Goal: Information Seeking & Learning: Learn about a topic

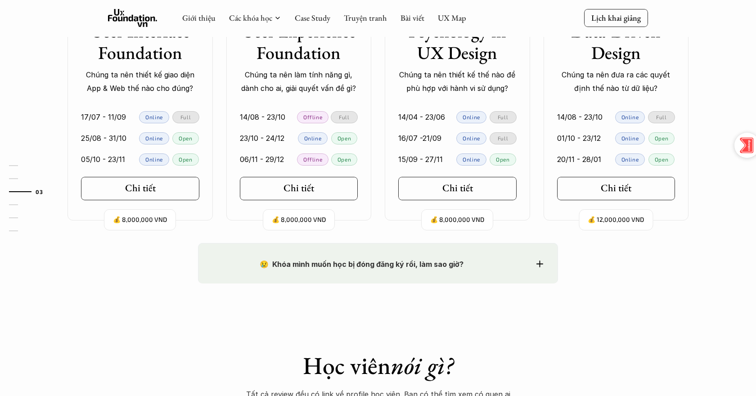
scroll to position [900, 0]
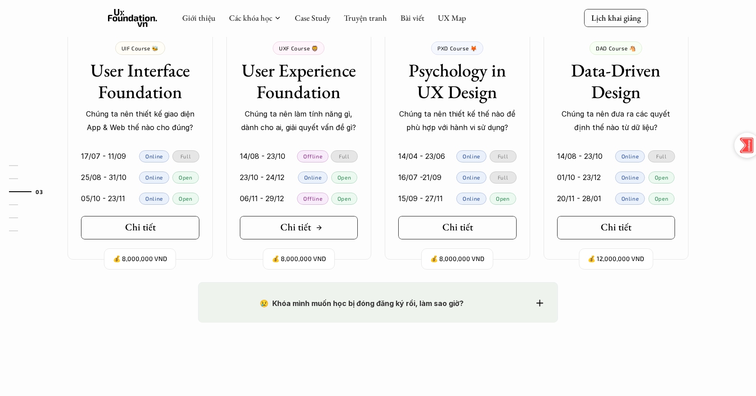
click at [318, 233] on div "Chi tiết" at bounding box center [301, 228] width 42 height 12
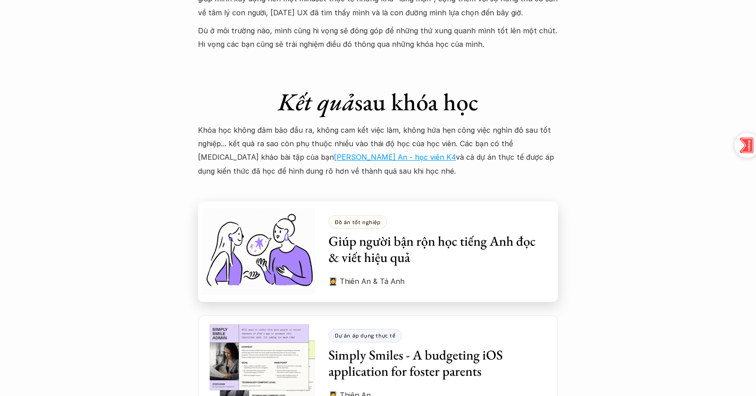
scroll to position [2386, 0]
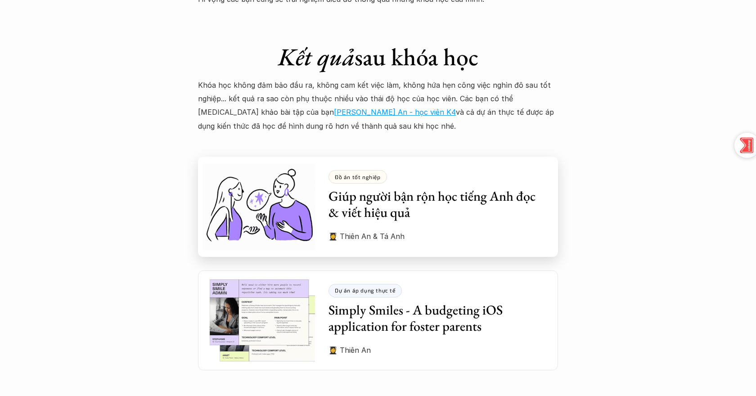
click at [414, 230] on p "👩‍🎓 Thiên An & Tá Anh" at bounding box center [437, 237] width 216 height 14
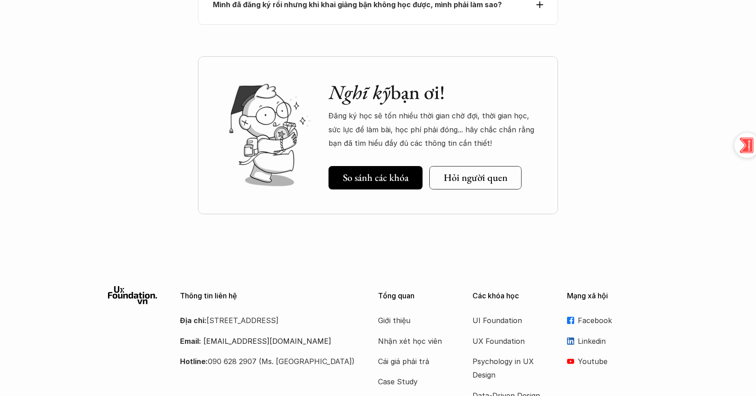
scroll to position [4220, 0]
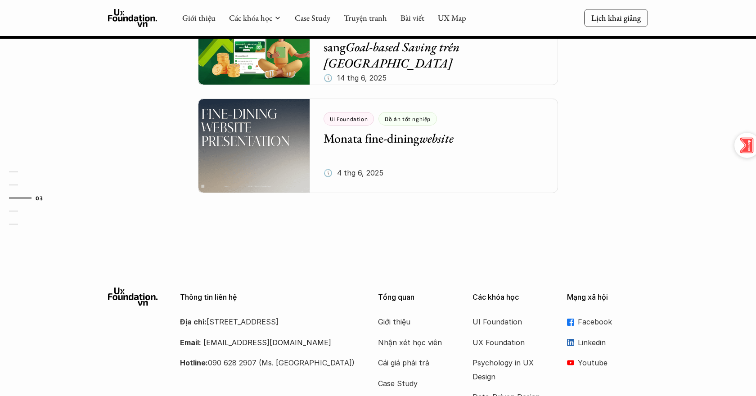
scroll to position [1002, 0]
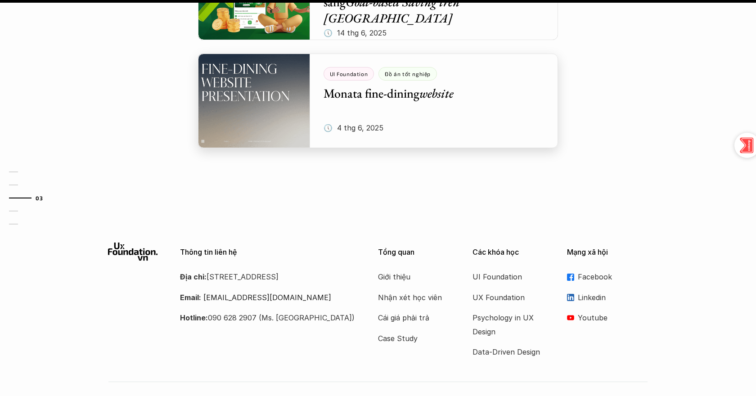
click at [429, 108] on div at bounding box center [378, 101] width 360 height 95
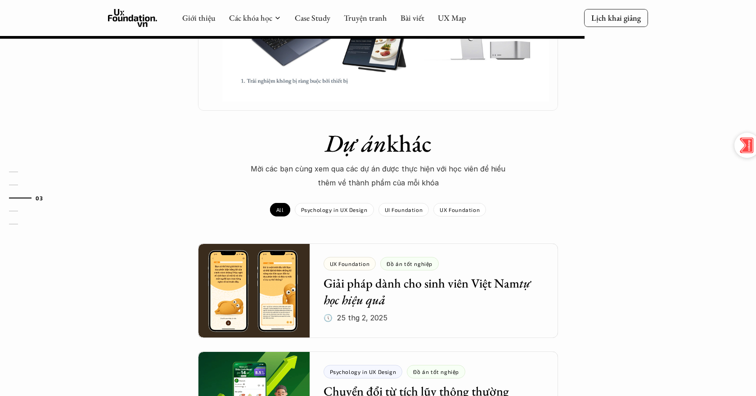
scroll to position [628, 0]
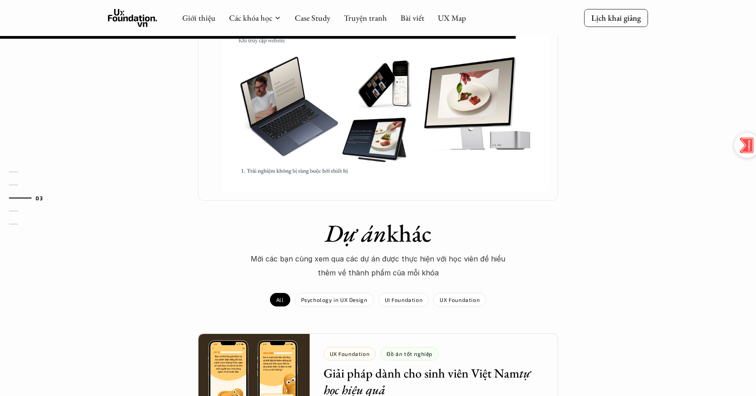
click at [342, 186] on img at bounding box center [385, 100] width 327 height 184
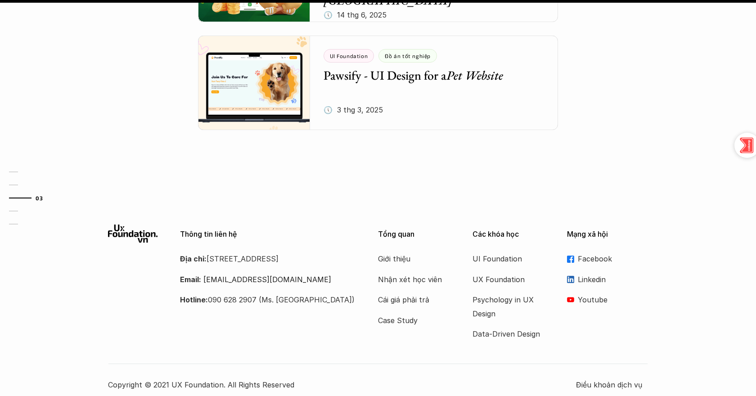
scroll to position [1152, 0]
